Goal: Task Accomplishment & Management: Complete application form

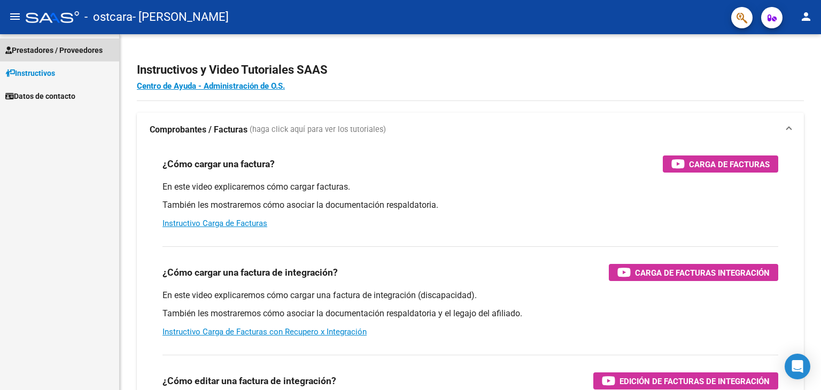
click at [39, 43] on link "Prestadores / Proveedores" at bounding box center [59, 49] width 119 height 23
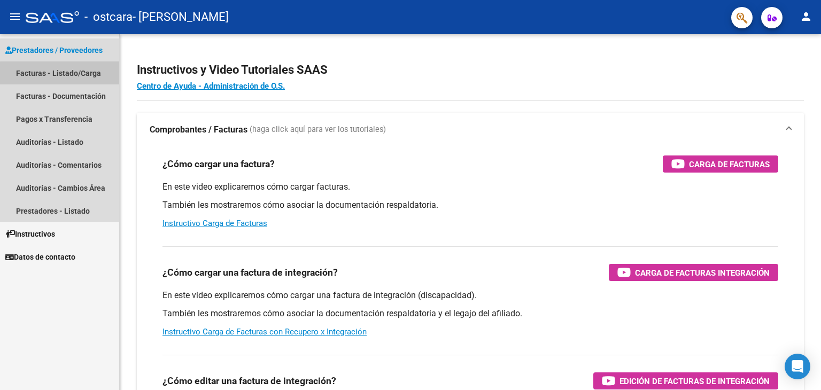
click at [65, 73] on link "Facturas - Listado/Carga" at bounding box center [59, 72] width 119 height 23
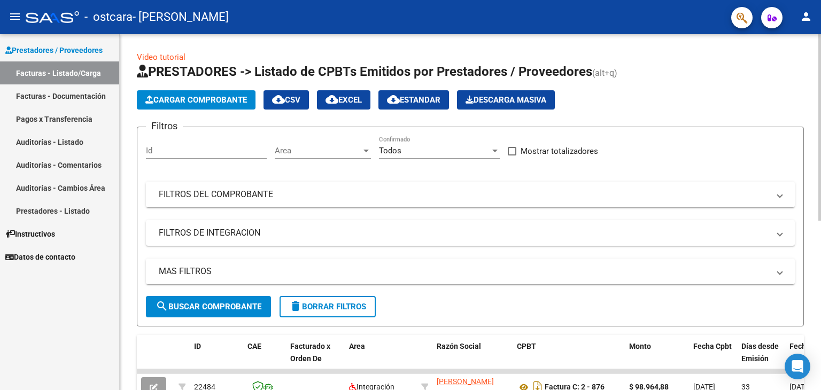
click at [156, 98] on span "Cargar Comprobante" at bounding box center [196, 100] width 102 height 10
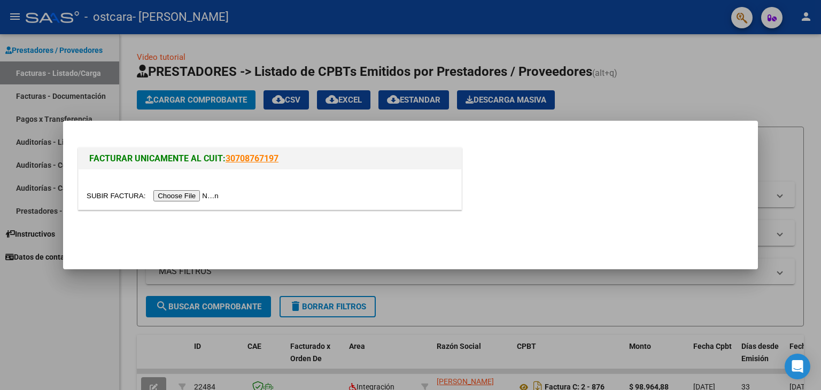
click at [191, 192] on input "file" at bounding box center [154, 195] width 135 height 11
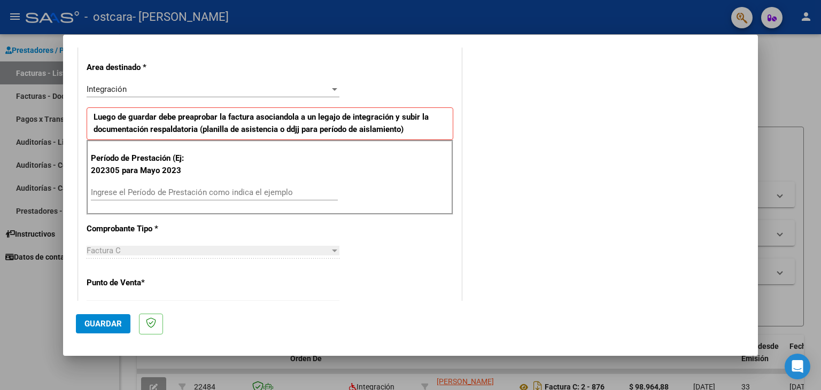
scroll to position [225, 0]
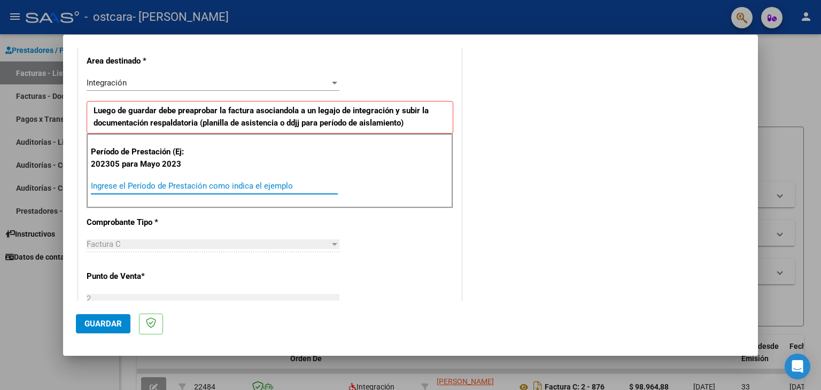
click at [255, 186] on input "Ingrese el Período de Prestación como indica el ejemplo" at bounding box center [214, 186] width 247 height 10
type input "202507"
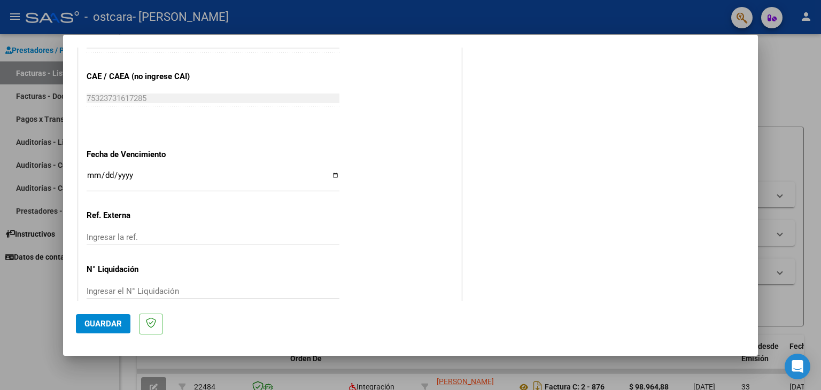
scroll to position [666, 0]
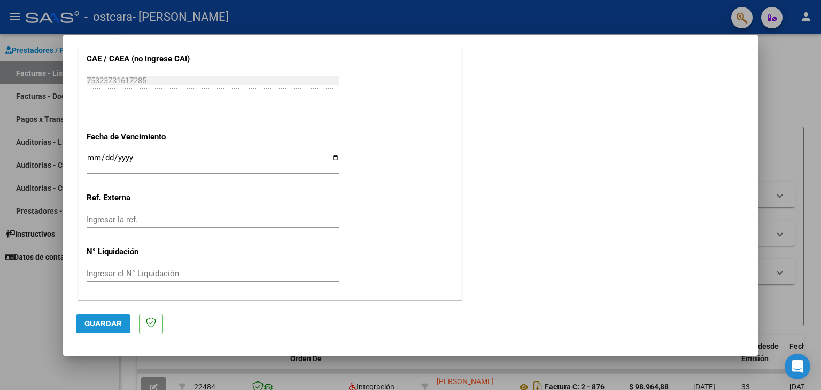
click at [106, 326] on span "Guardar" at bounding box center [102, 324] width 37 height 10
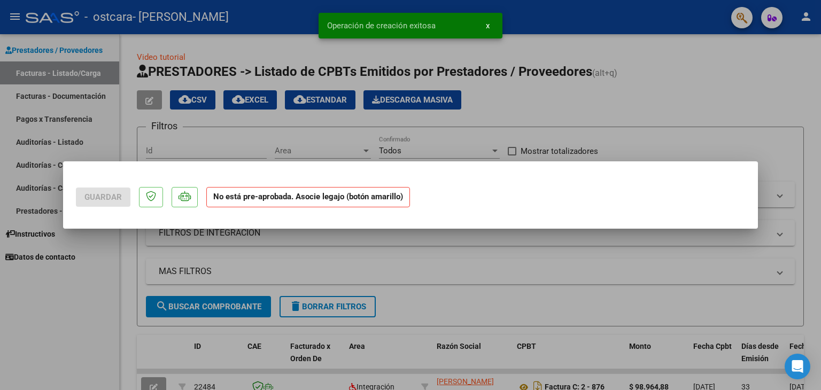
scroll to position [0, 0]
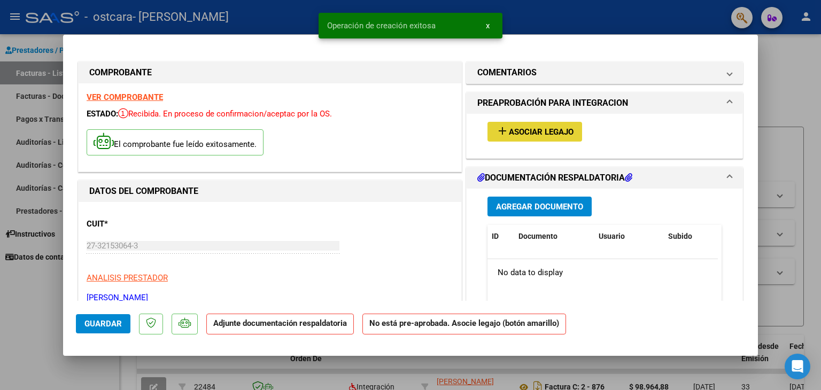
click at [558, 136] on span "Asociar Legajo" at bounding box center [541, 132] width 65 height 10
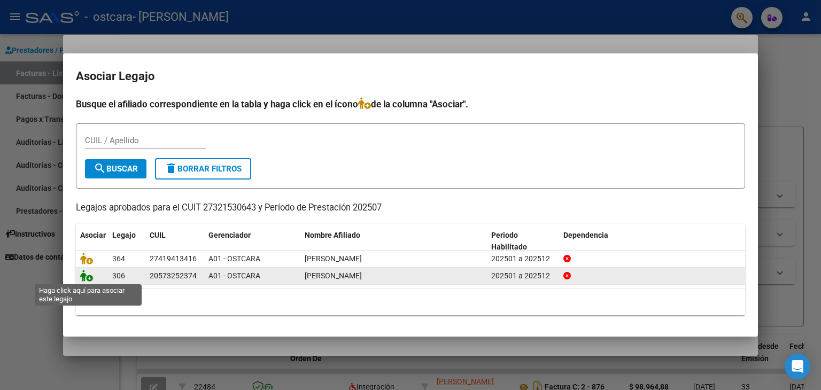
click at [90, 275] on icon at bounding box center [86, 276] width 13 height 12
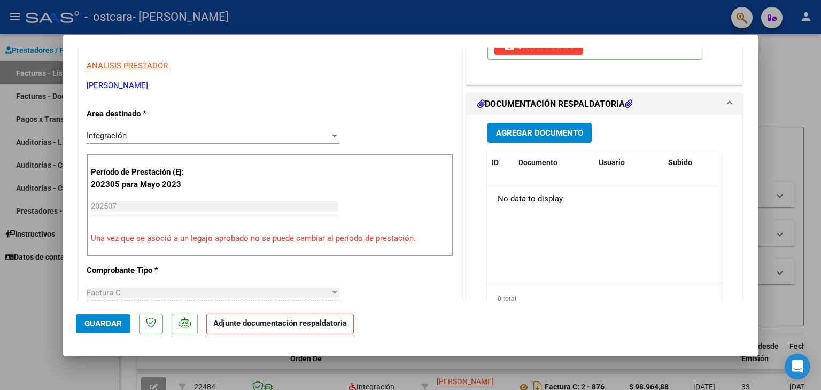
scroll to position [230, 0]
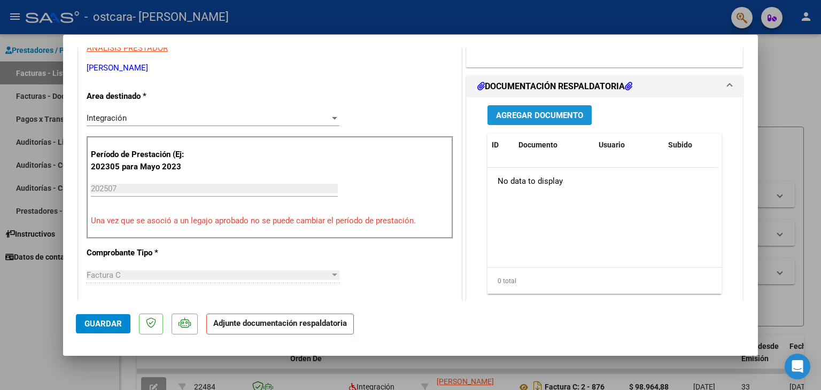
click at [543, 116] on span "Agregar Documento" at bounding box center [539, 116] width 87 height 10
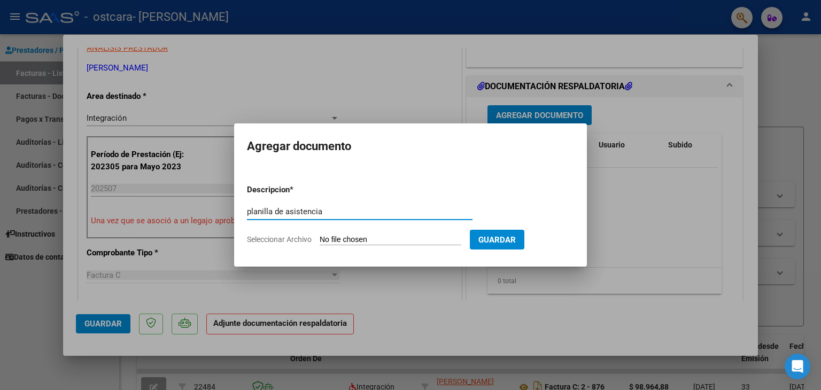
type input "planilla de asistencia"
click at [405, 242] on input "Seleccionar Archivo" at bounding box center [391, 240] width 142 height 10
type input "C:\fakepath\planilla.pdf"
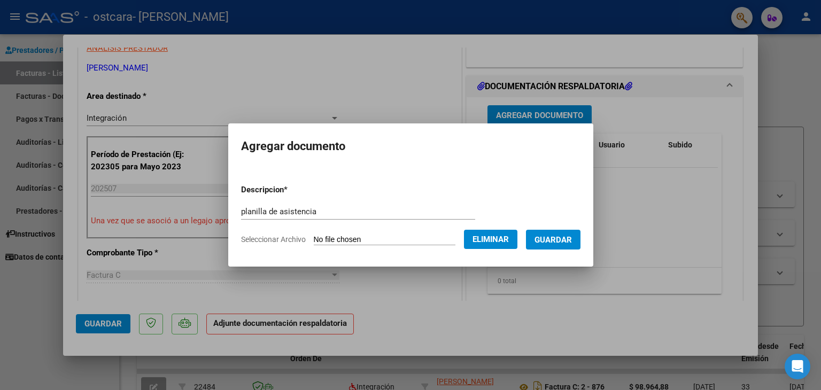
click at [562, 240] on span "Guardar" at bounding box center [553, 240] width 37 height 10
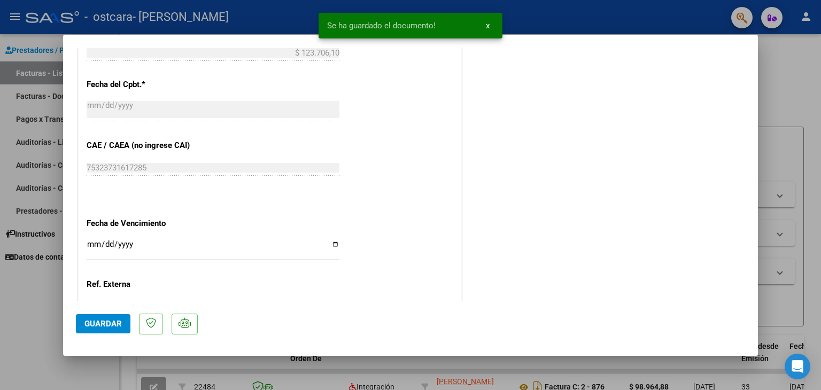
scroll to position [643, 0]
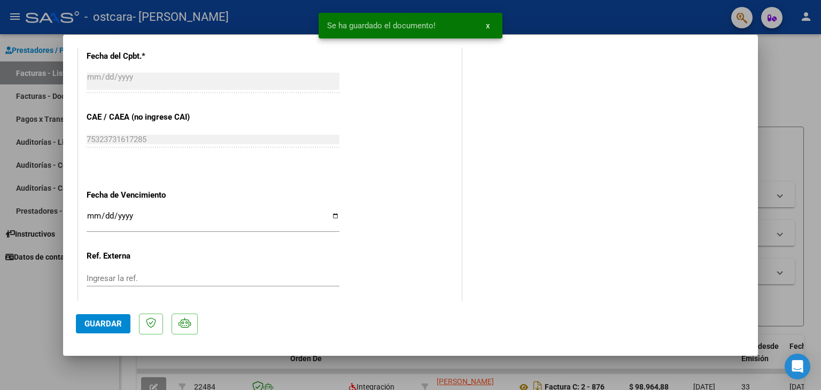
click at [94, 324] on span "Guardar" at bounding box center [102, 324] width 37 height 10
click at [790, 78] on div at bounding box center [410, 195] width 821 height 390
type input "$ 0,00"
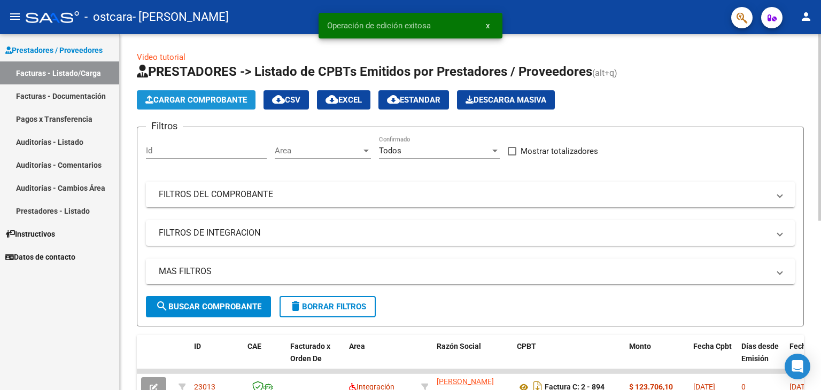
click at [161, 99] on span "Cargar Comprobante" at bounding box center [196, 100] width 102 height 10
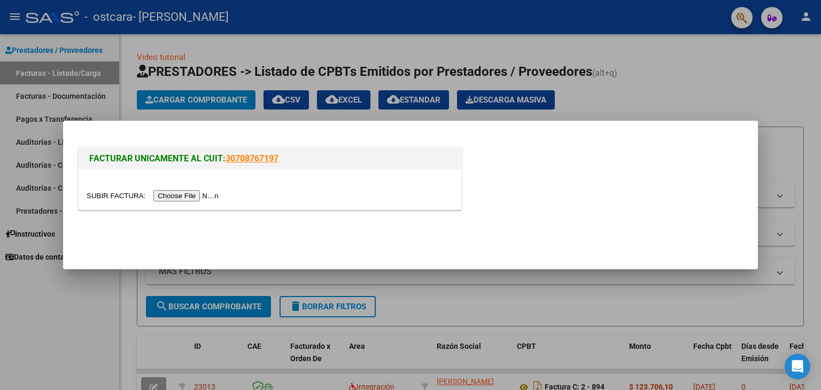
click at [197, 197] on input "file" at bounding box center [154, 195] width 135 height 11
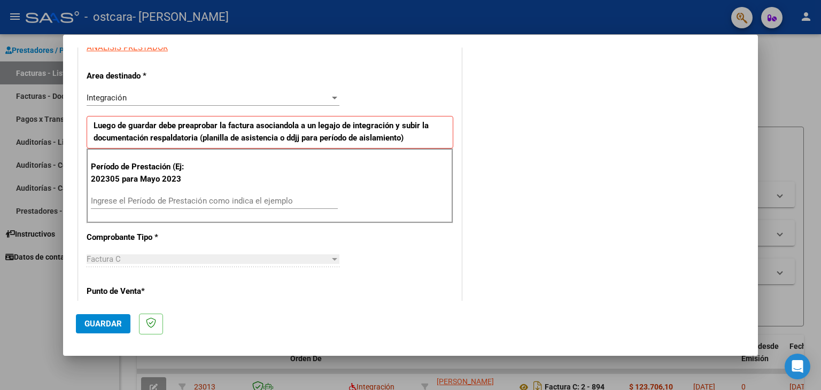
scroll to position [206, 0]
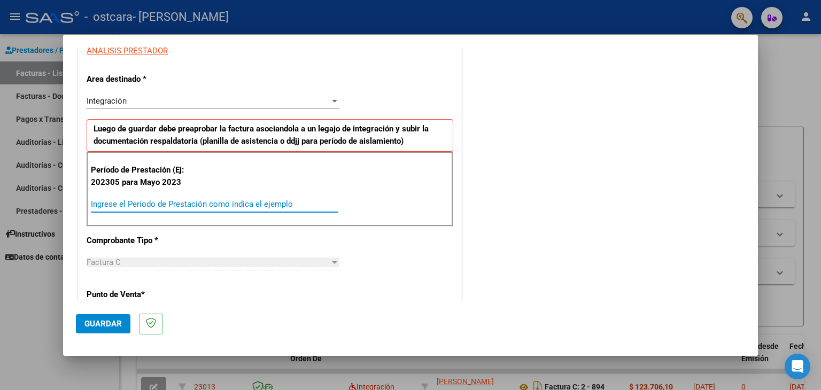
click at [284, 200] on input "Ingrese el Período de Prestación como indica el ejemplo" at bounding box center [214, 204] width 247 height 10
type input "202507"
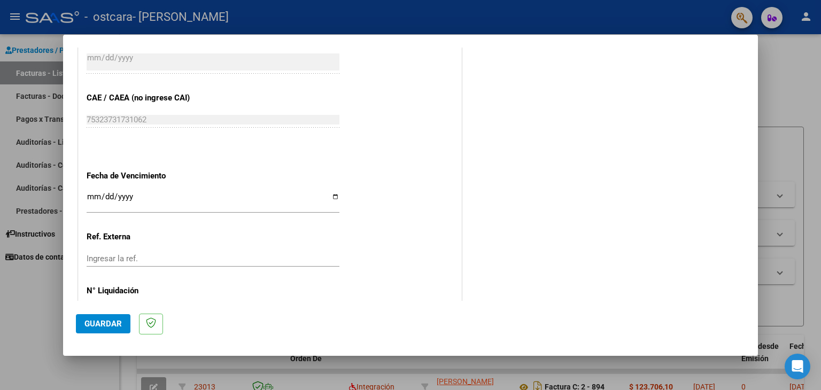
scroll to position [636, 0]
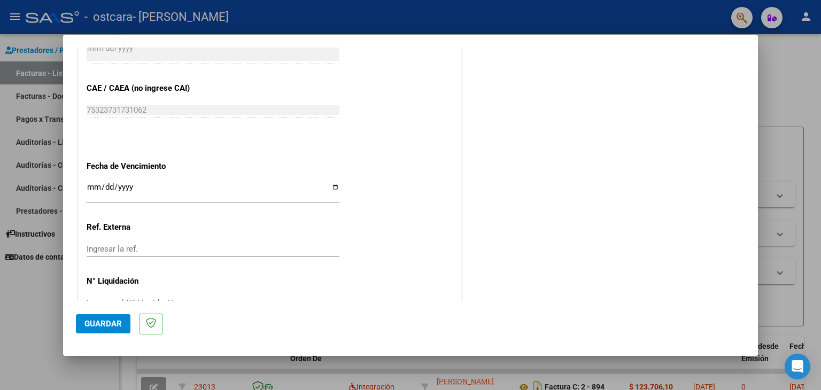
click at [105, 325] on span "Guardar" at bounding box center [102, 324] width 37 height 10
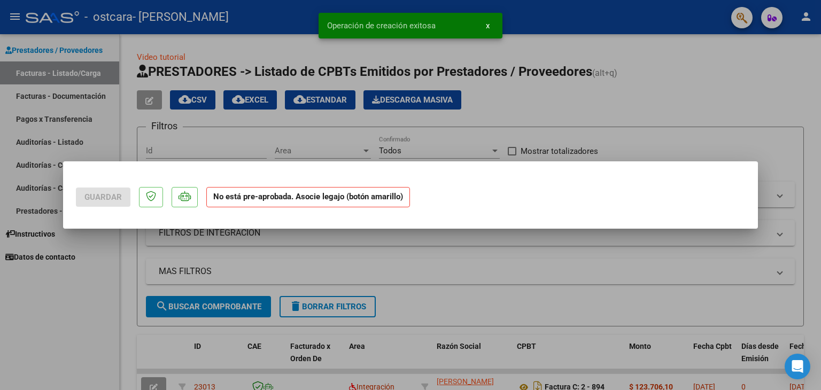
scroll to position [0, 0]
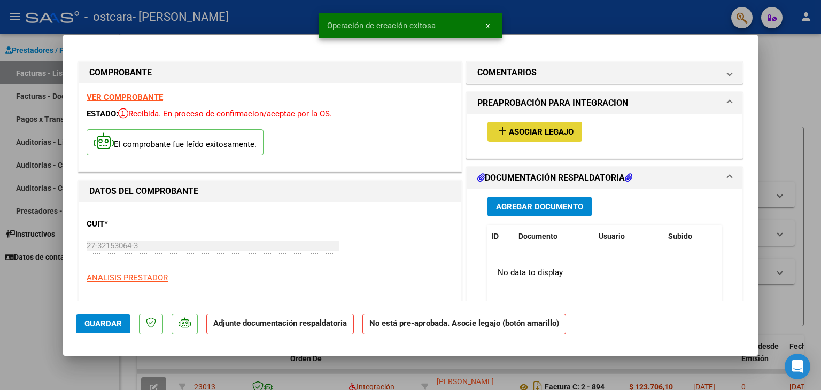
click at [543, 131] on span "Asociar Legajo" at bounding box center [541, 132] width 65 height 10
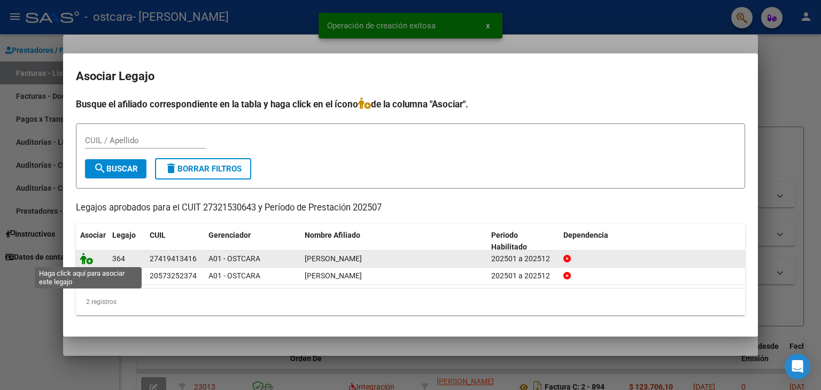
click at [84, 259] on icon at bounding box center [86, 259] width 13 height 12
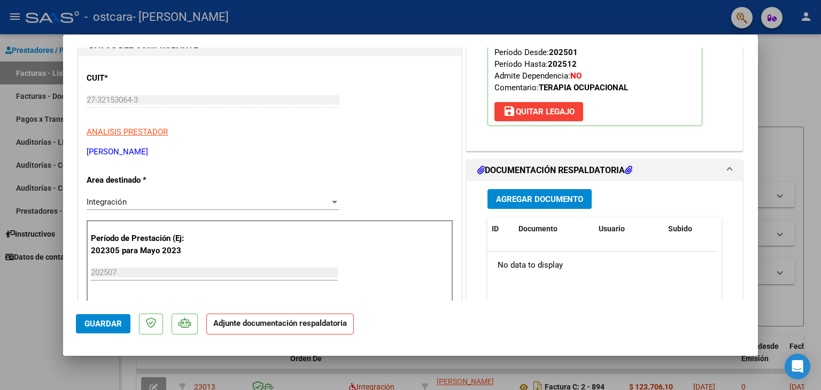
scroll to position [207, 0]
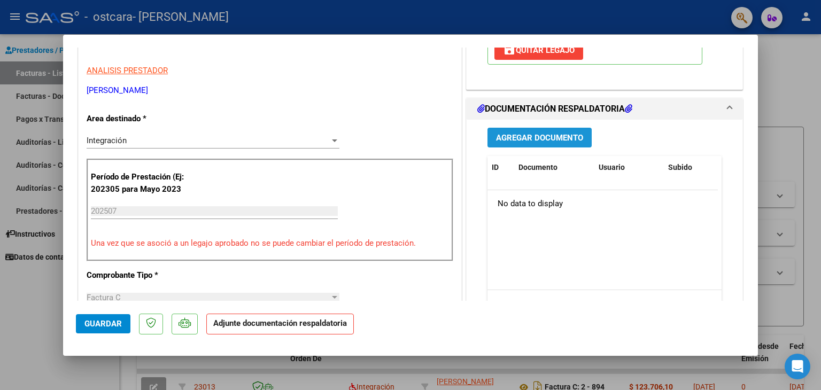
click at [566, 138] on span "Agregar Documento" at bounding box center [539, 138] width 87 height 10
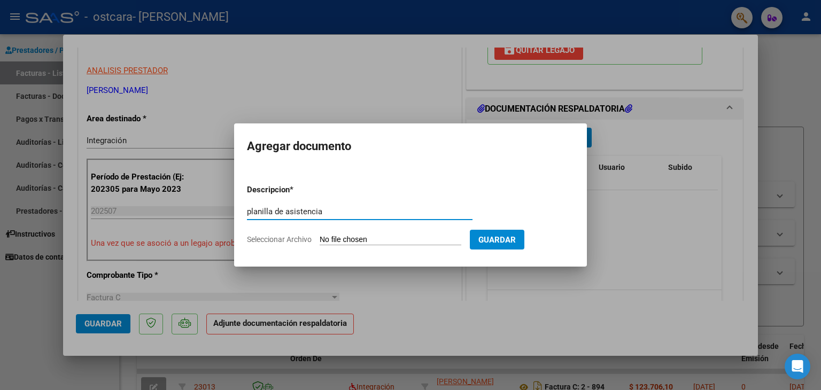
type input "planilla de asistencia"
click at [353, 240] on input "Seleccionar Archivo" at bounding box center [391, 240] width 142 height 10
type input "C:\fakepath\planilla.pdf"
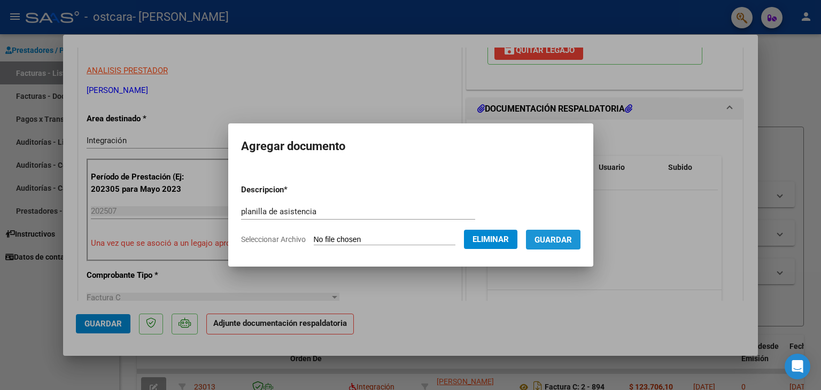
click at [565, 244] on span "Guardar" at bounding box center [553, 240] width 37 height 10
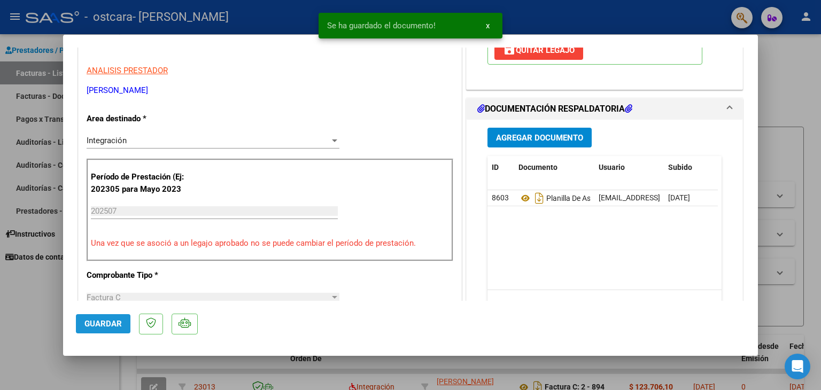
click at [111, 325] on span "Guardar" at bounding box center [102, 324] width 37 height 10
click at [811, 53] on div at bounding box center [410, 195] width 821 height 390
type input "$ 0,00"
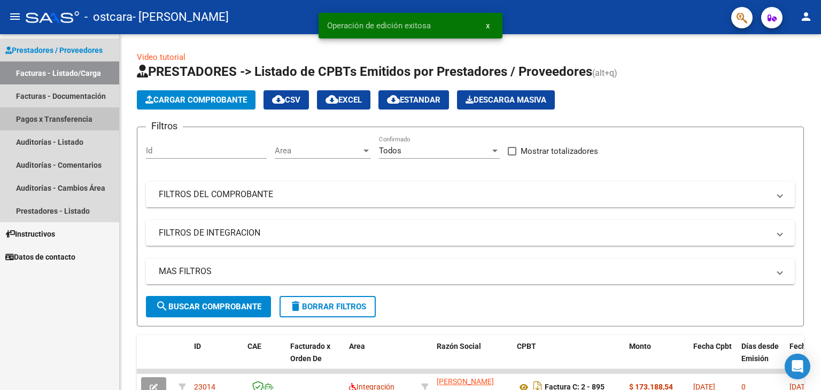
click at [68, 121] on link "Pagos x Transferencia" at bounding box center [59, 118] width 119 height 23
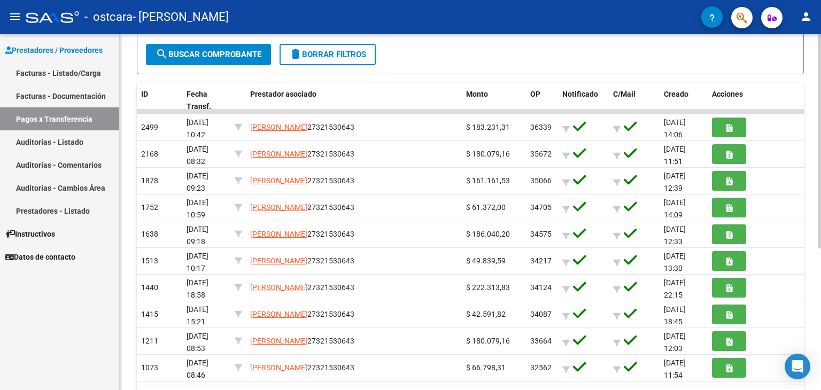
scroll to position [182, 0]
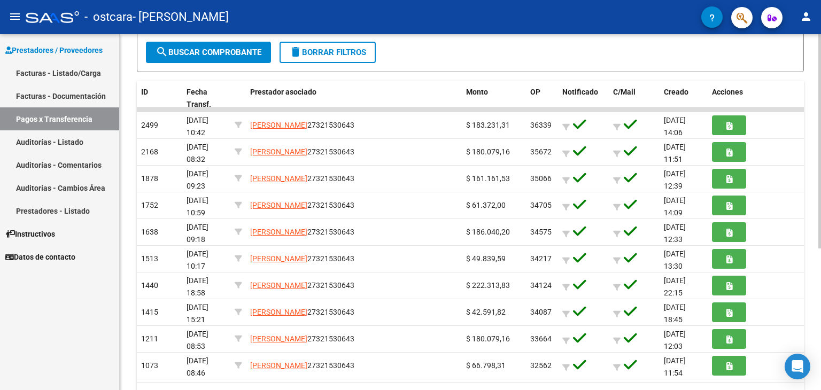
click at [821, 213] on div at bounding box center [820, 250] width 3 height 214
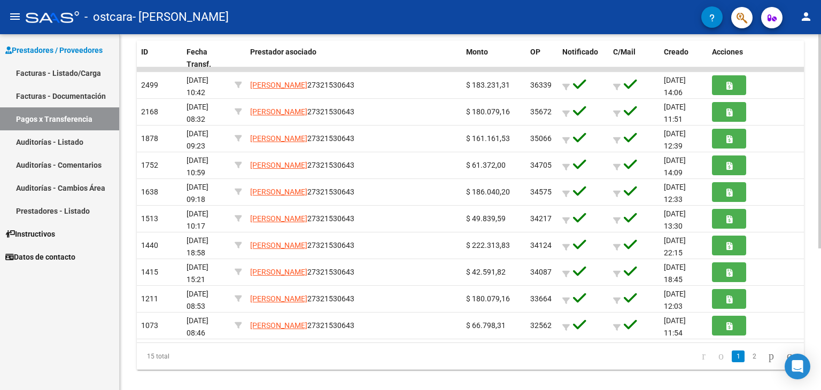
scroll to position [235, 0]
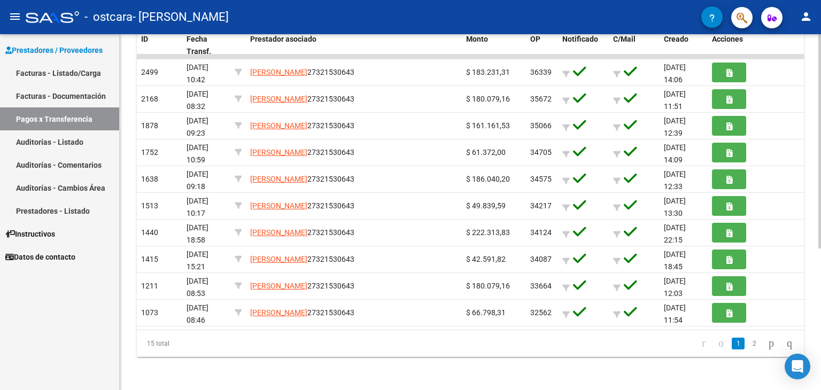
click at [821, 298] on div at bounding box center [820, 282] width 3 height 214
click at [717, 345] on icon "go to previous page" at bounding box center [721, 343] width 9 height 13
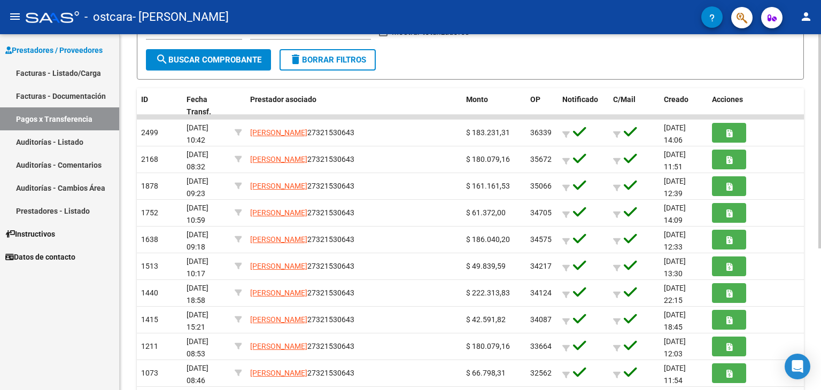
scroll to position [174, 0]
click at [815, 242] on div "PRESTADORES -> Pagos por Transferencia (alt+p) cloud_download Exportar CSV Impo…" at bounding box center [472, 156] width 704 height 592
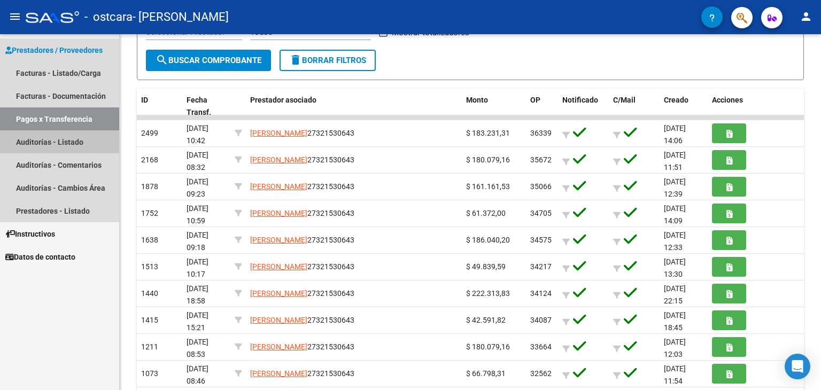
click at [52, 139] on link "Auditorías - Listado" at bounding box center [59, 141] width 119 height 23
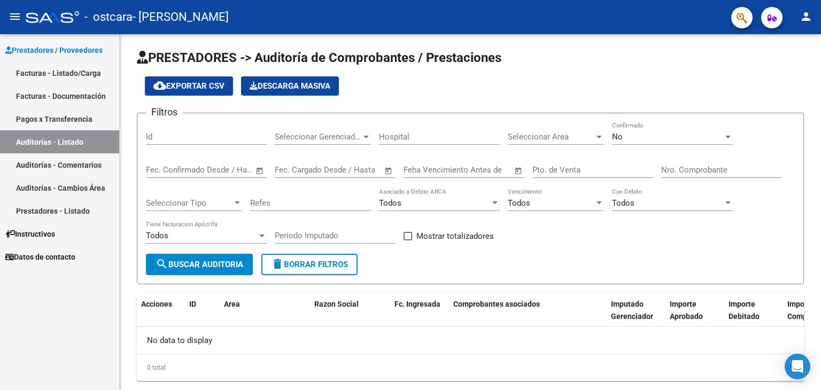
scroll to position [26, 0]
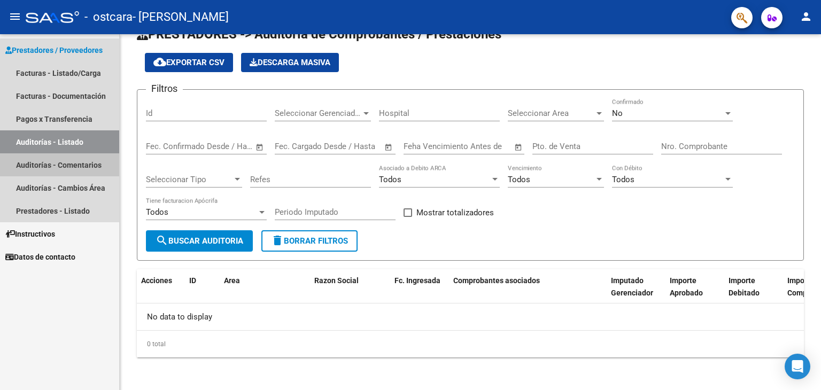
click at [56, 163] on link "Auditorías - Comentarios" at bounding box center [59, 164] width 119 height 23
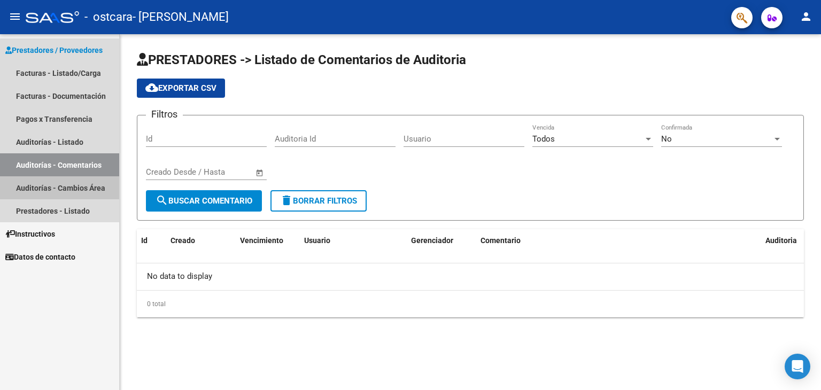
click at [56, 188] on link "Auditorías - Cambios Área" at bounding box center [59, 187] width 119 height 23
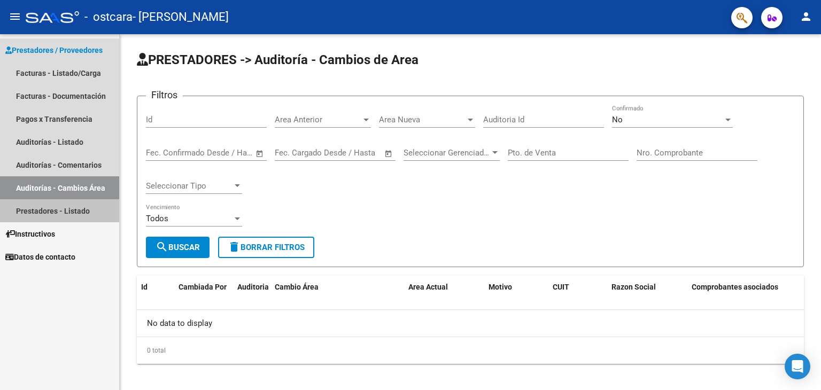
click at [56, 214] on link "Prestadores - Listado" at bounding box center [59, 210] width 119 height 23
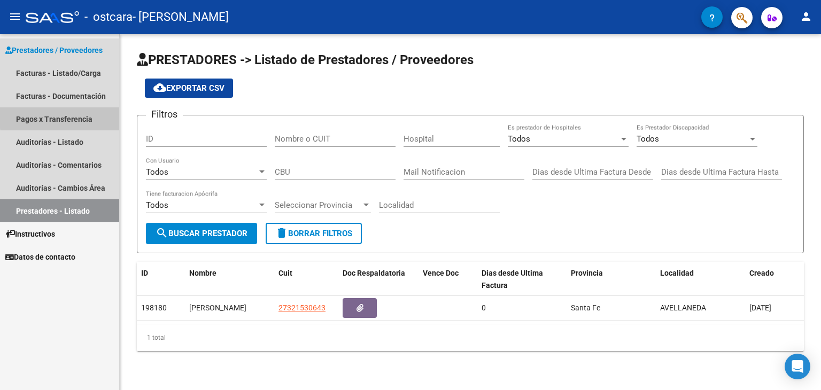
click at [83, 116] on link "Pagos x Transferencia" at bounding box center [59, 118] width 119 height 23
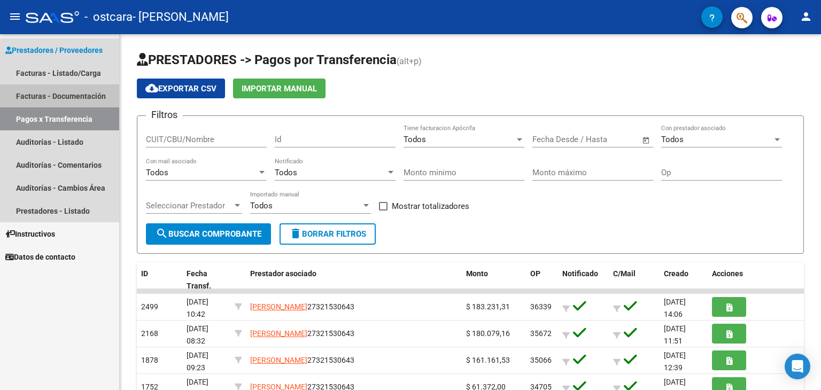
click at [79, 88] on link "Facturas - Documentación" at bounding box center [59, 95] width 119 height 23
